Goal: Task Accomplishment & Management: Use online tool/utility

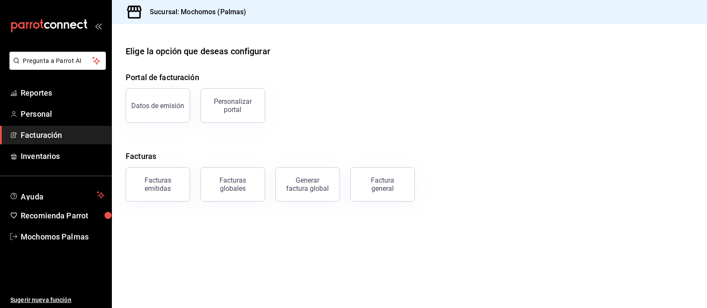
click at [104, 27] on div "mailbox folders" at bounding box center [55, 26] width 111 height 52
click at [101, 25] on icon "open_drawer_menu" at bounding box center [98, 25] width 7 height 7
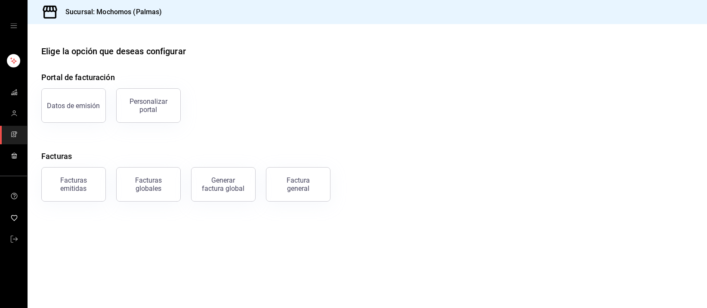
click at [12, 27] on icon "open drawer" at bounding box center [13, 25] width 7 height 7
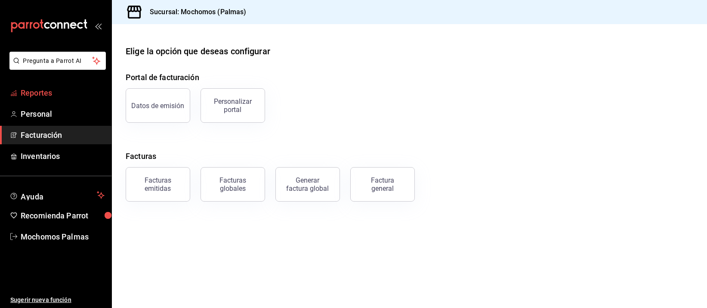
click at [47, 89] on span "Reportes" at bounding box center [63, 93] width 84 height 12
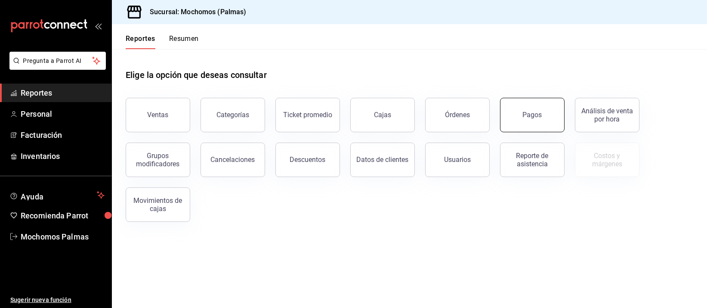
click at [542, 108] on button "Pagos" at bounding box center [532, 115] width 65 height 34
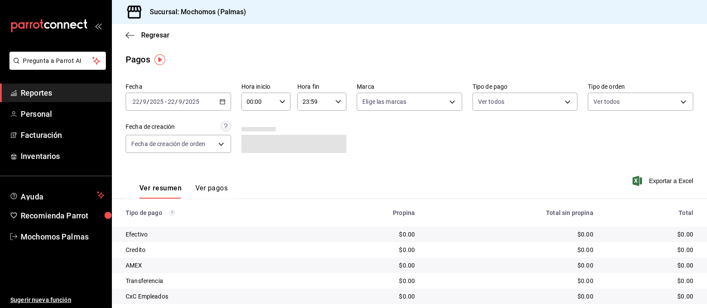
click at [186, 98] on input "2025" at bounding box center [192, 101] width 15 height 7
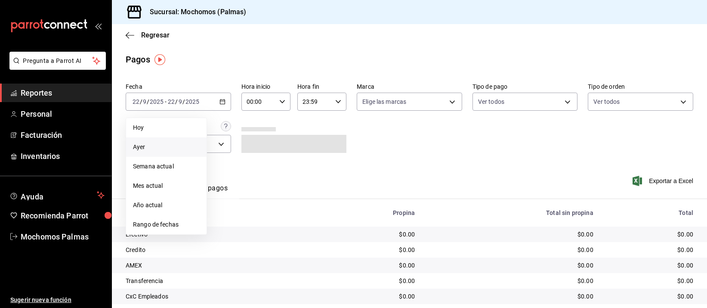
click at [166, 149] on span "Ayer" at bounding box center [166, 146] width 67 height 9
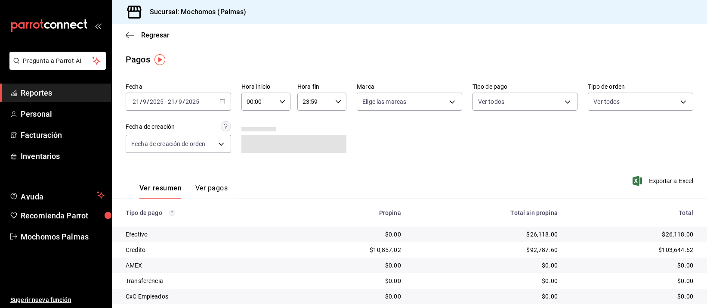
click at [266, 103] on input "00:00" at bounding box center [258, 101] width 34 height 17
click at [255, 170] on span "05" at bounding box center [252, 173] width 10 height 7
type input "05:00"
click at [319, 105] on div at bounding box center [353, 154] width 707 height 308
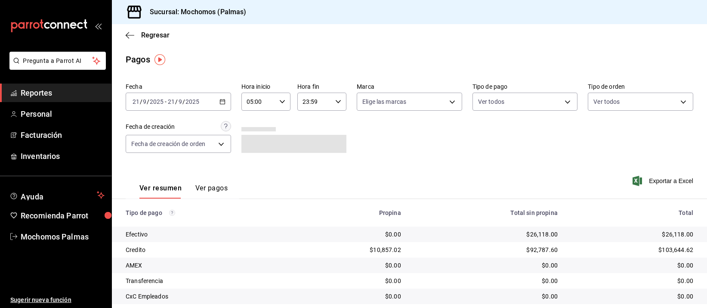
click at [323, 100] on input "23:59" at bounding box center [314, 101] width 34 height 17
click at [72, 87] on div at bounding box center [353, 154] width 707 height 308
click at [71, 91] on span "Reportes" at bounding box center [63, 93] width 84 height 12
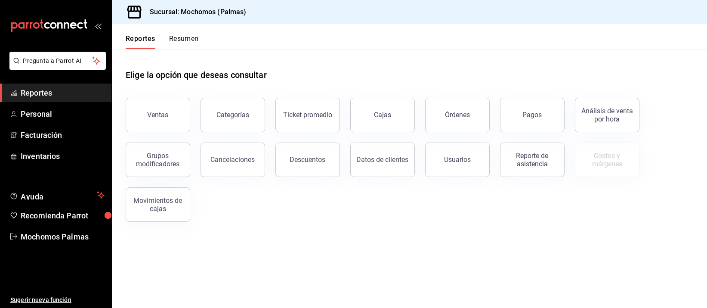
click at [450, 149] on button "Usuarios" at bounding box center [457, 159] width 65 height 34
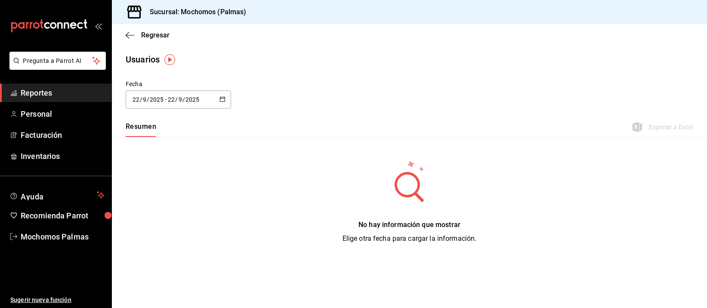
click at [181, 100] on input "9" at bounding box center [180, 99] width 4 height 7
click at [166, 139] on li "Ayer" at bounding box center [166, 145] width 81 height 19
type input "[DATE]"
type input "21"
type input "[DATE]"
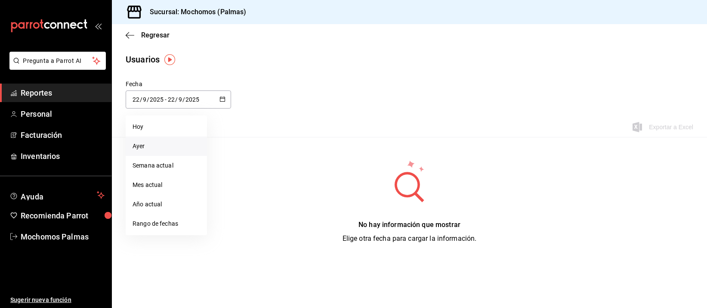
type input "21"
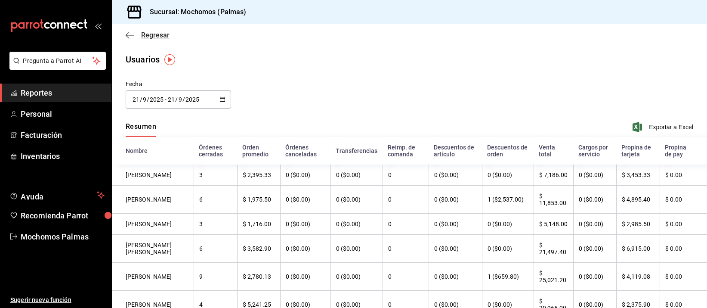
click at [137, 31] on span "Regresar" at bounding box center [148, 35] width 44 height 8
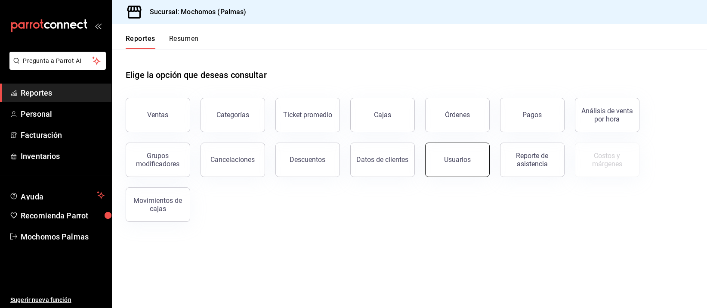
click at [454, 160] on div "Usuarios" at bounding box center [457, 159] width 27 height 8
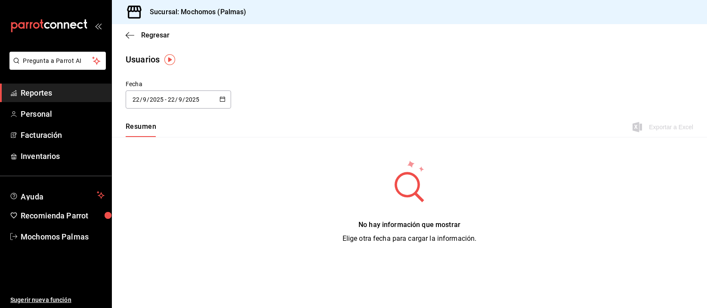
click at [182, 100] on span "/" at bounding box center [183, 99] width 3 height 7
click at [178, 142] on li "Ayer" at bounding box center [166, 145] width 81 height 19
type input "[DATE]"
type input "21"
type input "[DATE]"
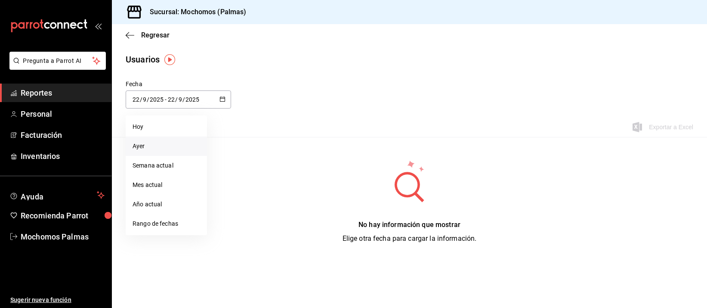
type input "21"
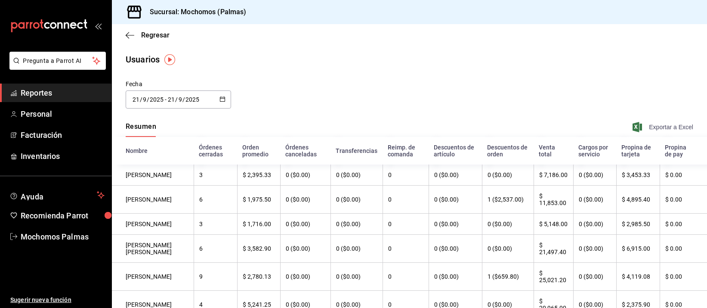
click at [662, 128] on span "Exportar a Excel" at bounding box center [663, 127] width 59 height 10
